Goal: Task Accomplishment & Management: Use online tool/utility

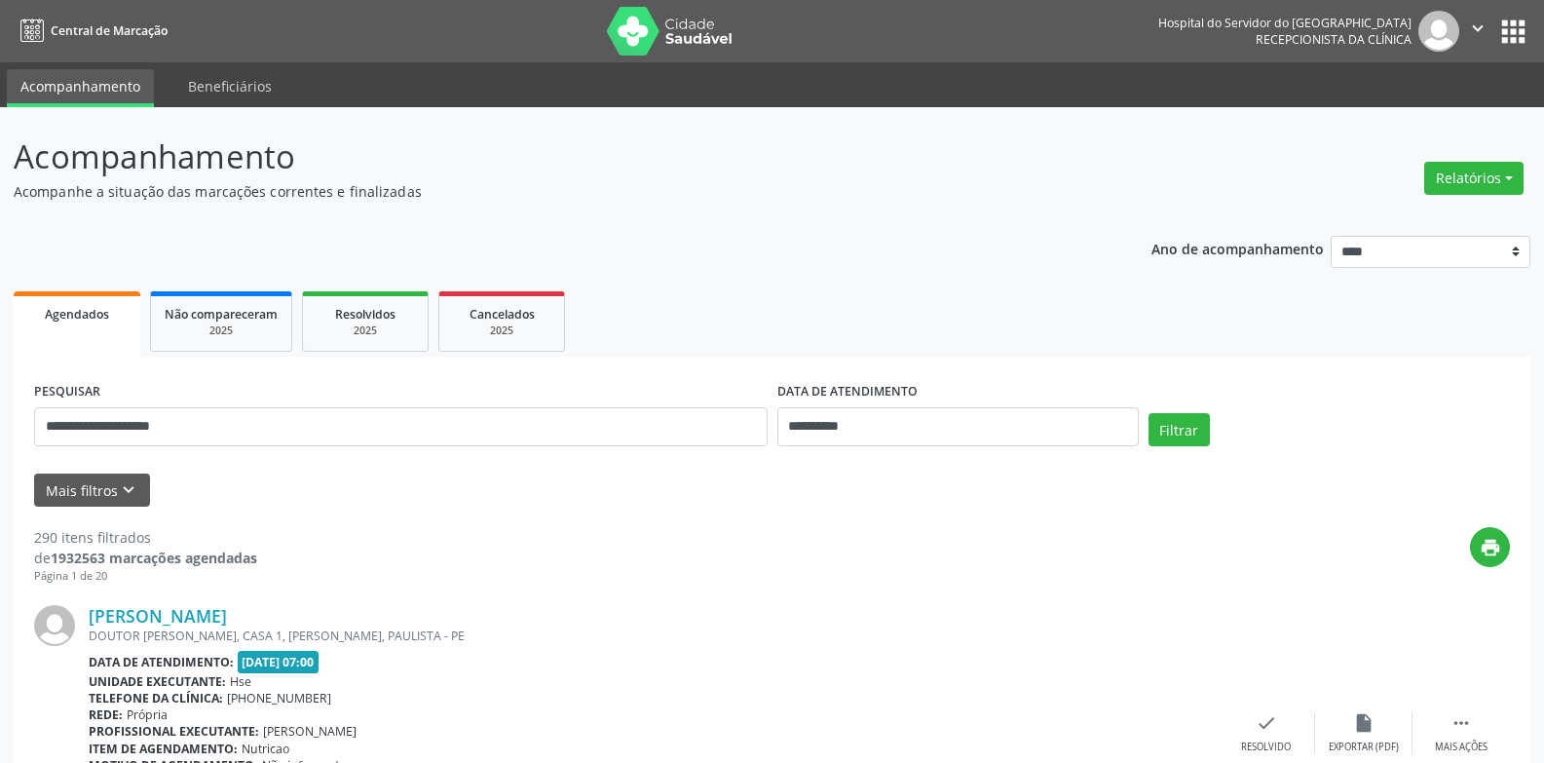
type input "**********"
click at [1149, 413] on button "Filtrar" at bounding box center [1179, 429] width 61 height 33
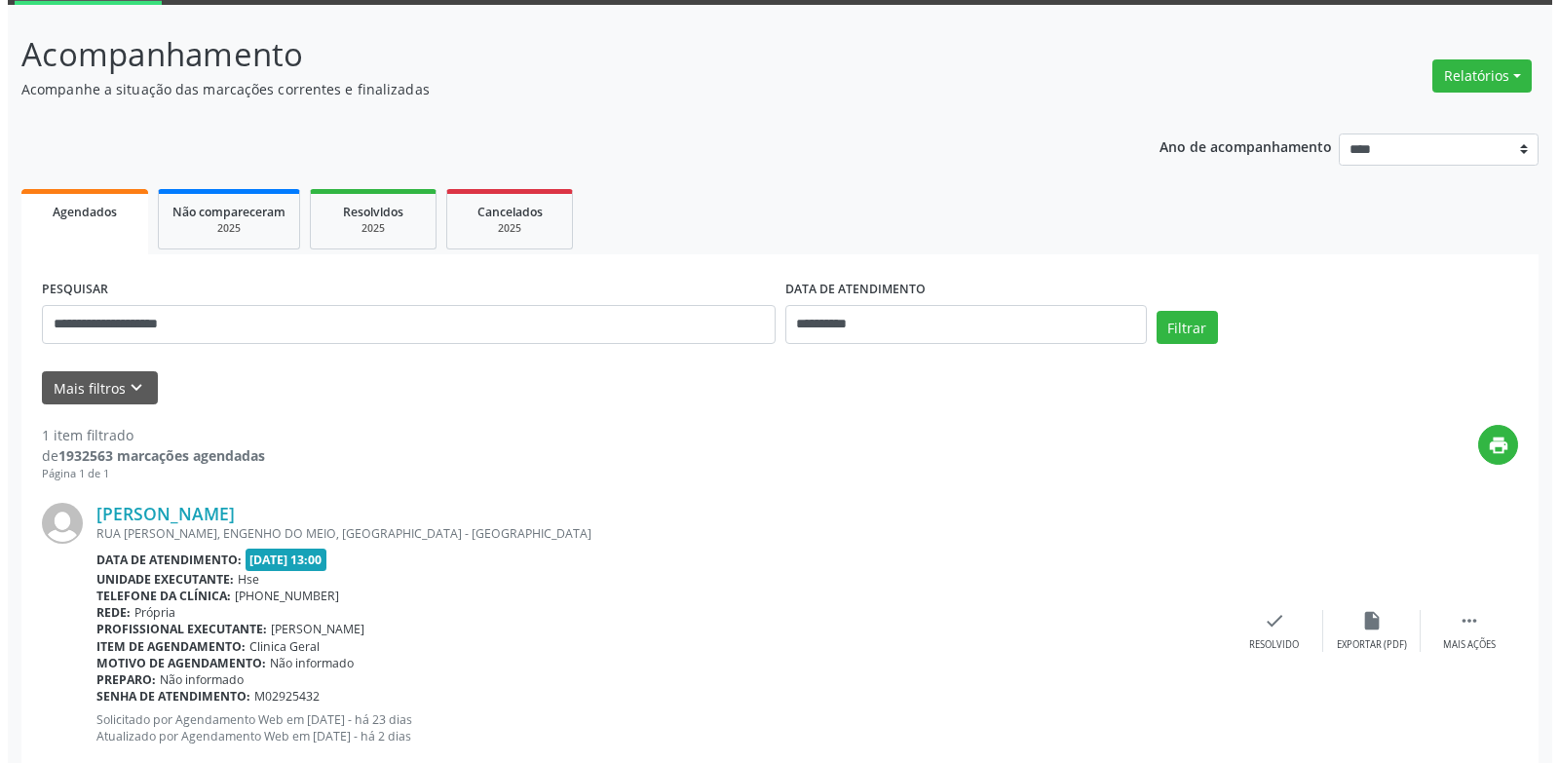
scroll to position [153, 0]
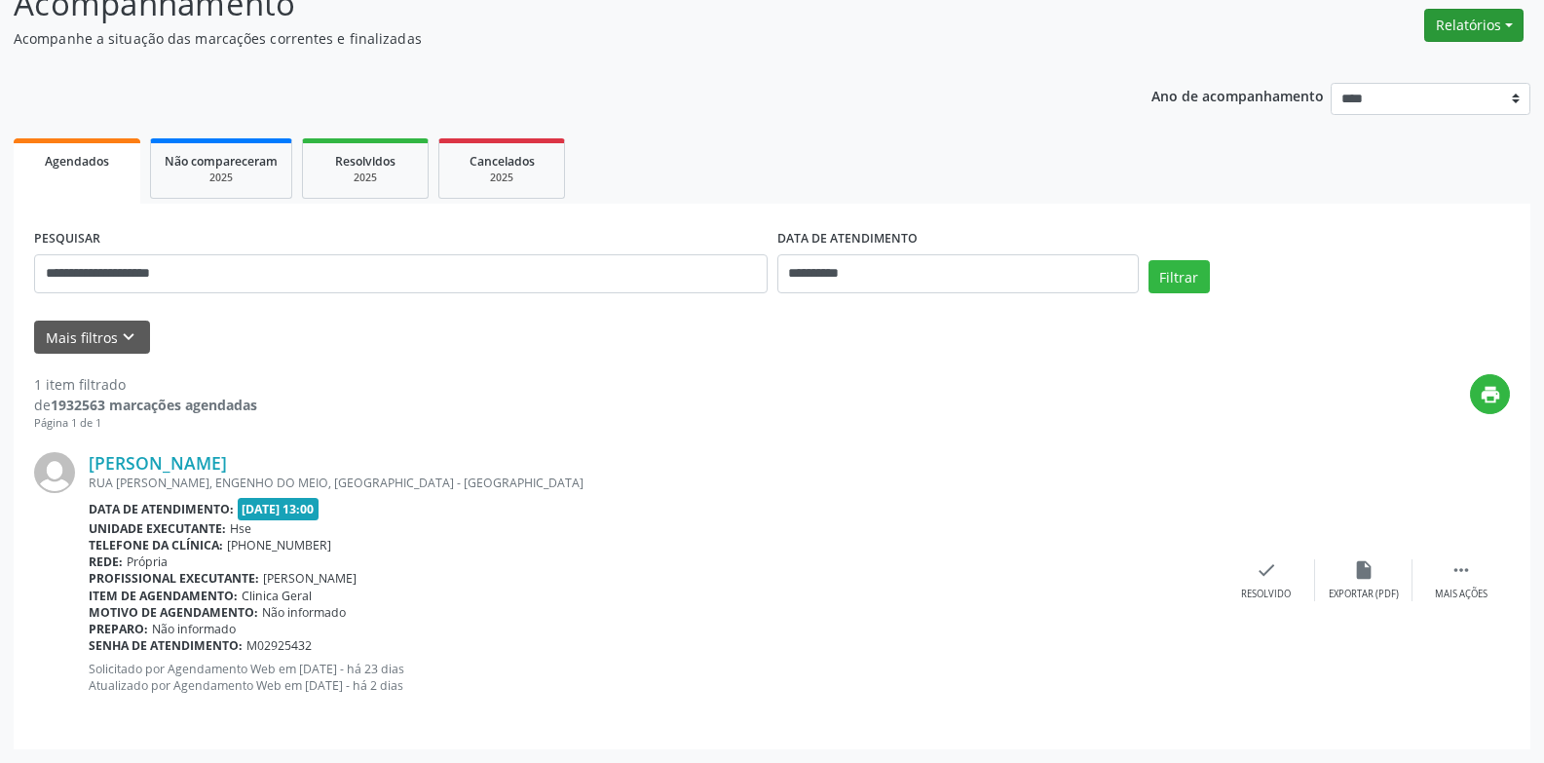
click at [1512, 24] on button "Relatórios" at bounding box center [1473, 25] width 99 height 33
click at [1467, 67] on link "Agendamentos" at bounding box center [1419, 67] width 209 height 27
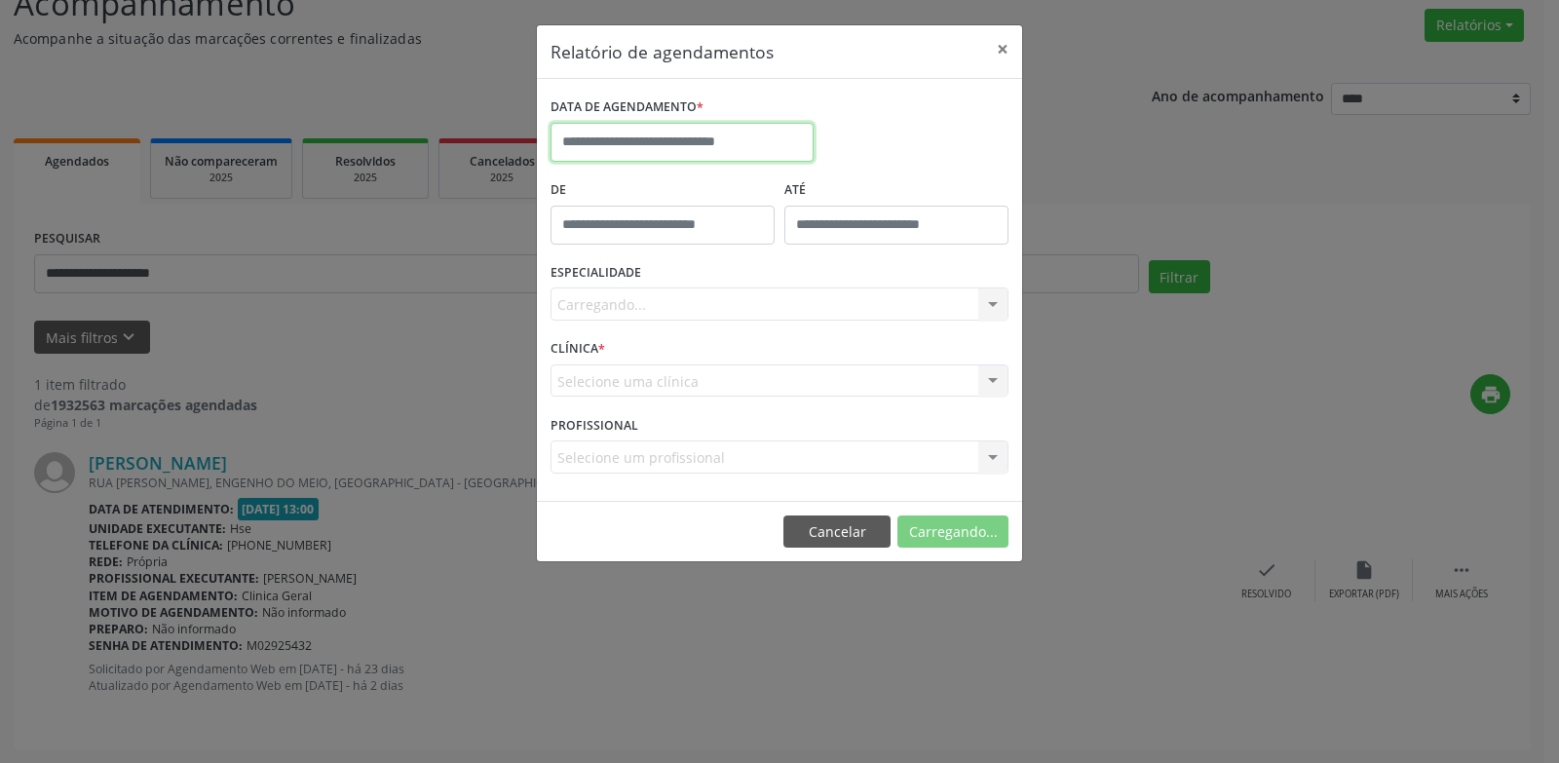
click at [755, 138] on input "text" at bounding box center [681, 142] width 263 height 39
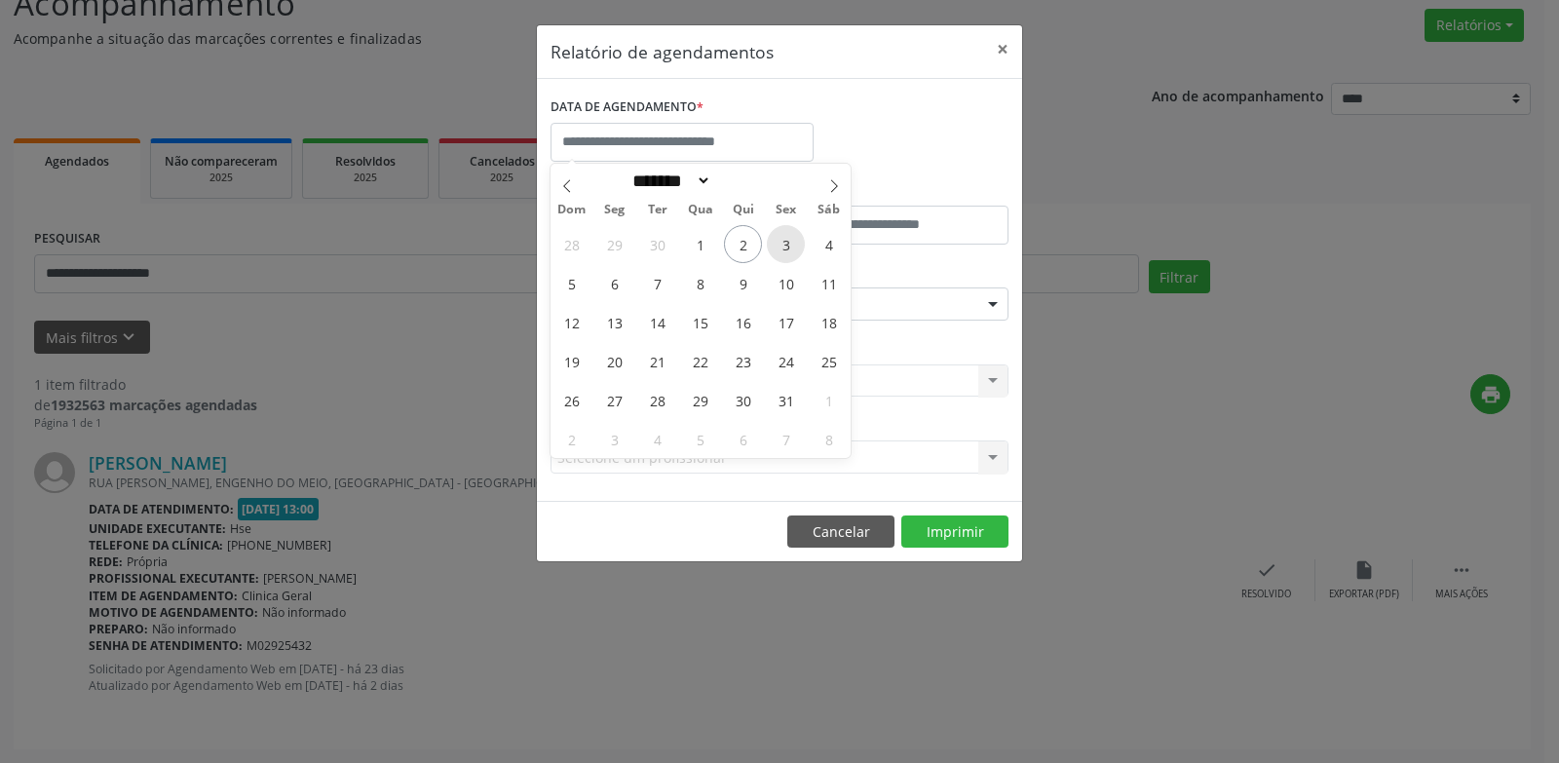
click at [788, 249] on span "3" at bounding box center [786, 244] width 38 height 38
type input "**********"
click at [788, 249] on span "3" at bounding box center [786, 244] width 38 height 38
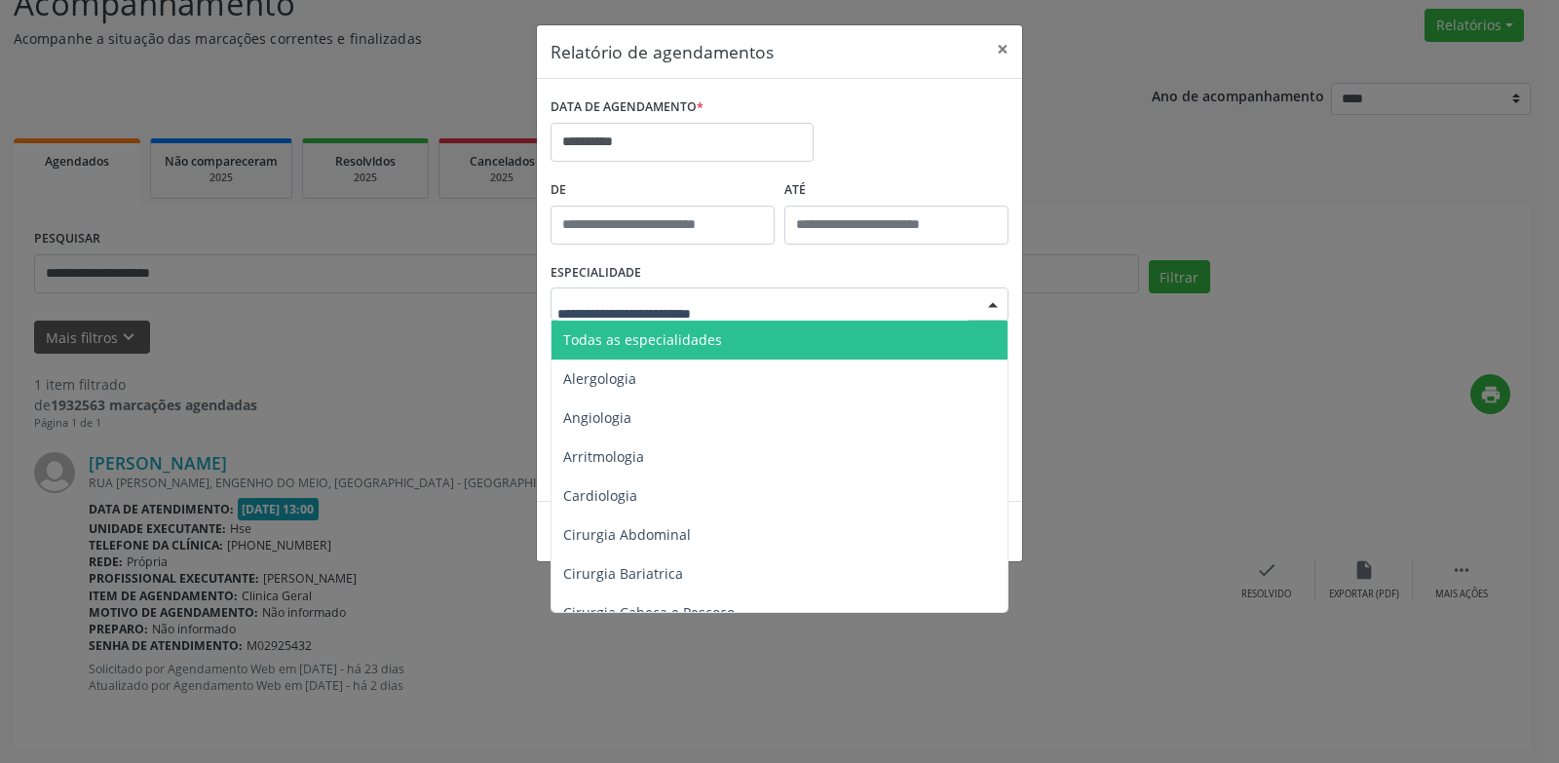
click at [794, 291] on div at bounding box center [779, 303] width 458 height 33
click at [789, 324] on span "Todas as especialidades" at bounding box center [780, 340] width 459 height 39
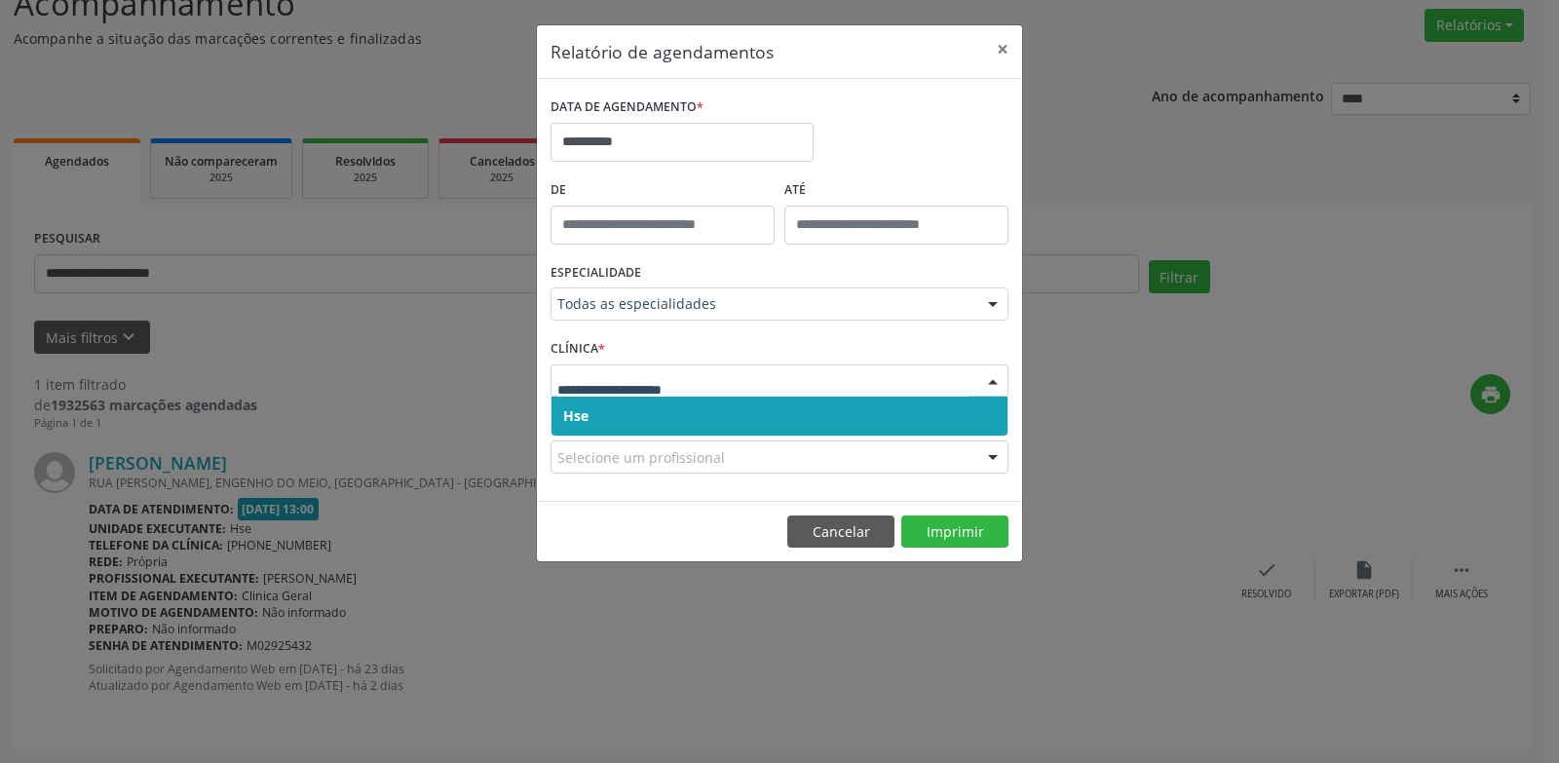
click at [686, 401] on span "Hse" at bounding box center [779, 416] width 456 height 39
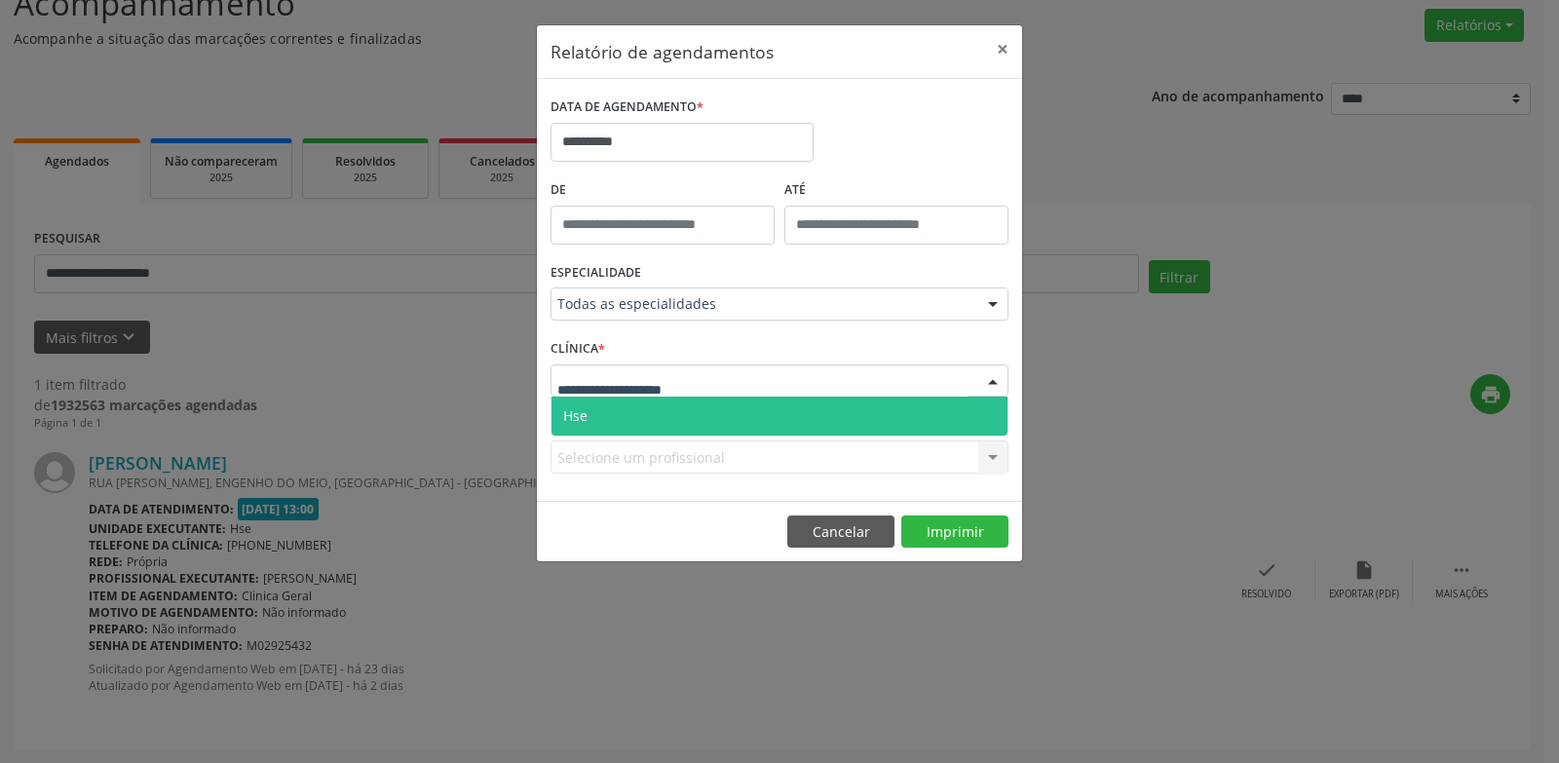
click at [680, 421] on span "Hse" at bounding box center [779, 416] width 456 height 39
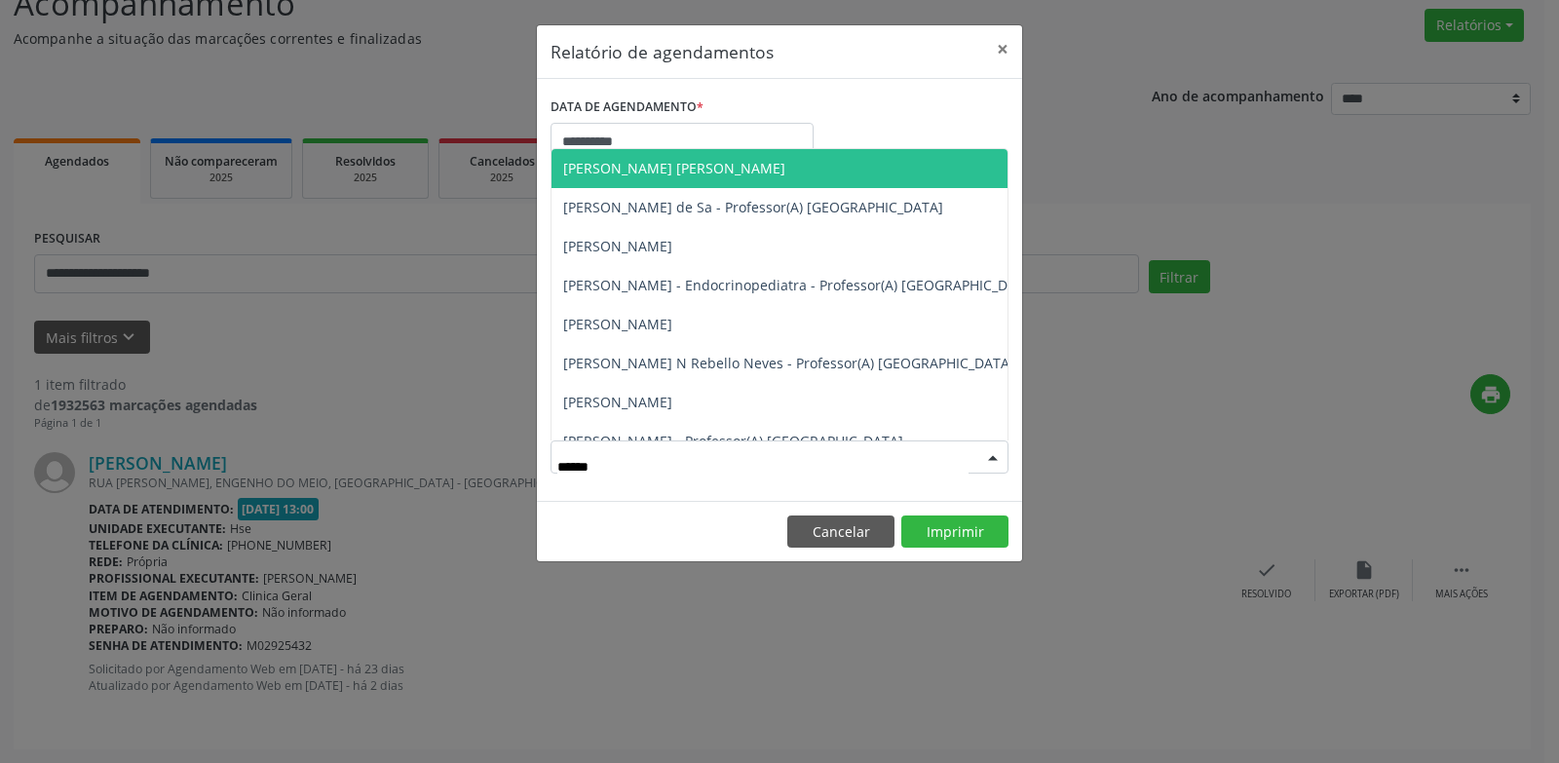
type input "*******"
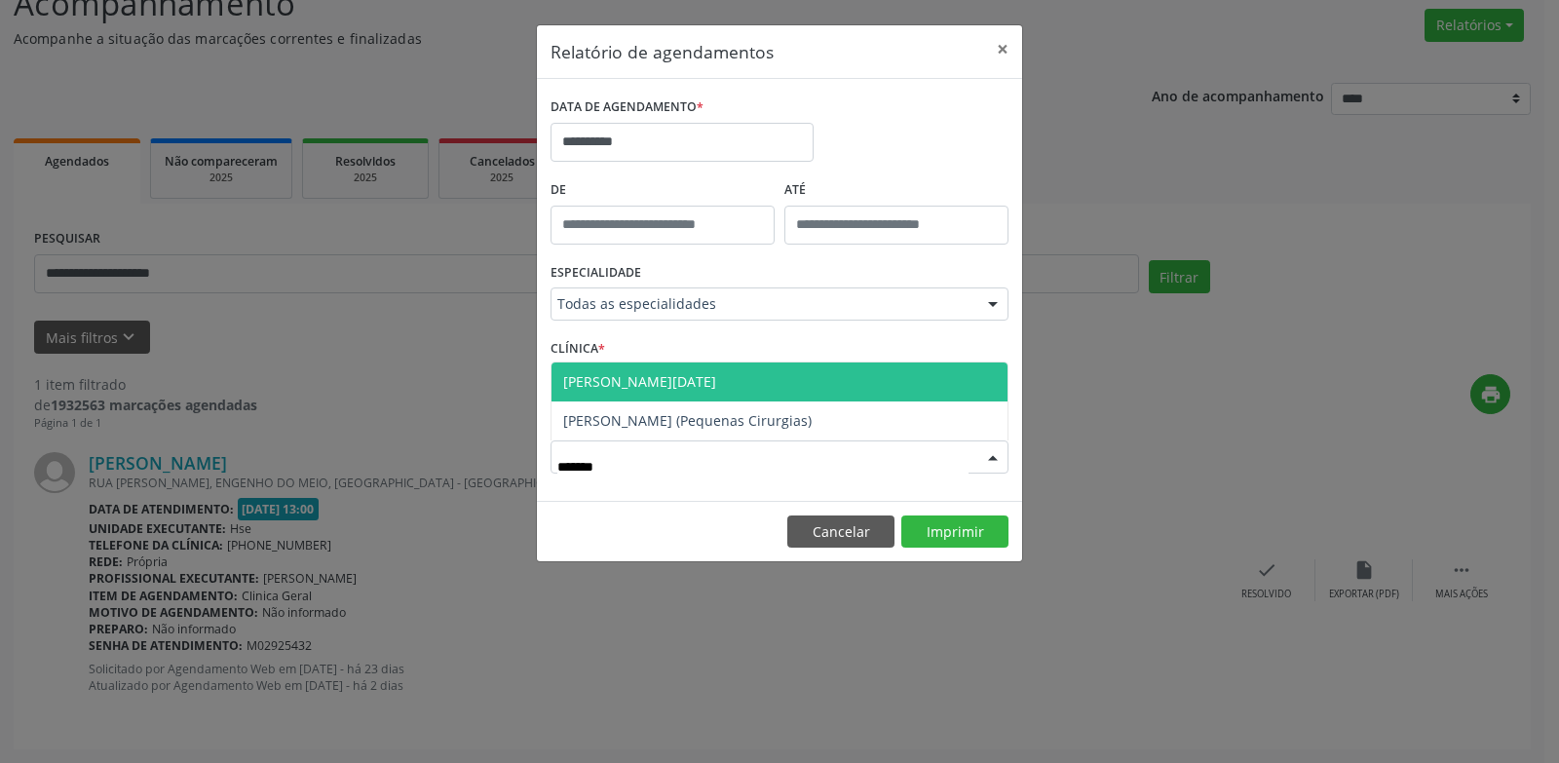
click at [734, 394] on span "[PERSON_NAME][DATE]" at bounding box center [779, 381] width 456 height 39
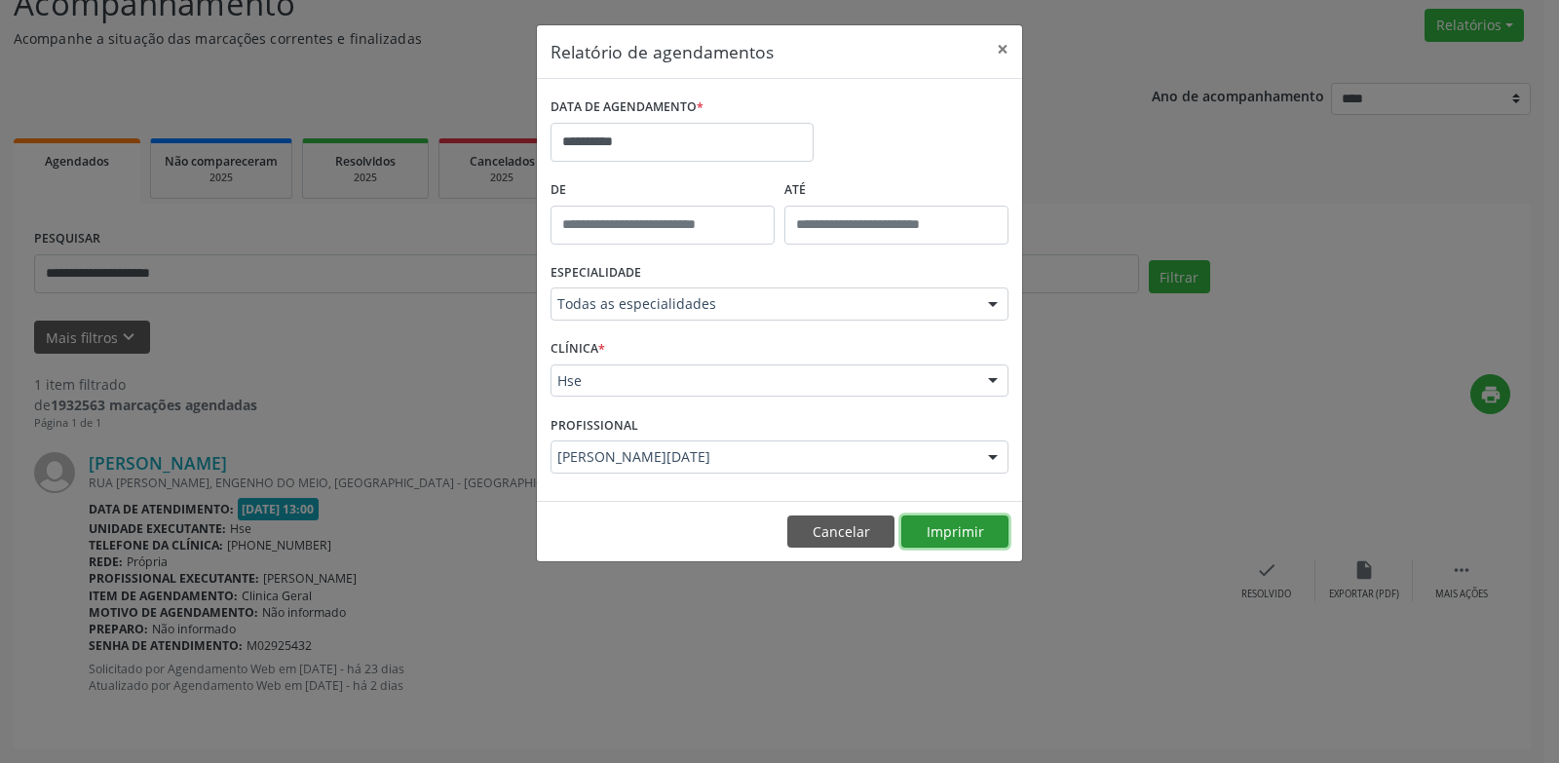
click at [946, 540] on button "Imprimir" at bounding box center [954, 531] width 107 height 33
